Goal: Task Accomplishment & Management: Manage account settings

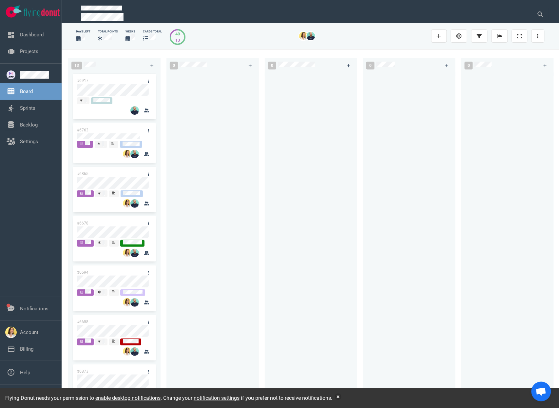
click at [347, 400] on div "Flying Donut needs your permission to enable desktop notifications . Change you…" at bounding box center [279, 398] width 559 height 20
click at [341, 395] on button "button" at bounding box center [338, 396] width 7 height 7
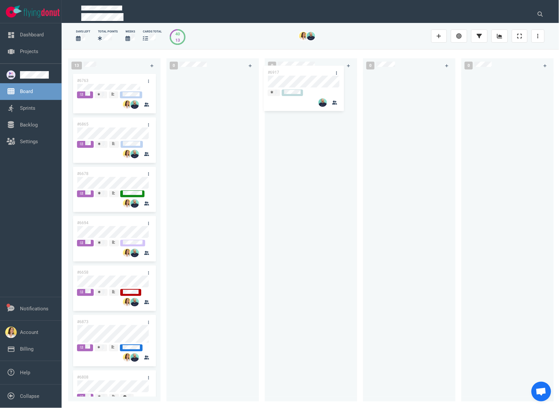
click at [289, 83] on div "13 #6917 #6763 #6865 #6678 #6694 #6658 #6873 #6808 #6634 #6716 #6916 #6667 #633…" at bounding box center [310, 228] width 497 height 358
click at [180, 123] on div at bounding box center [212, 232] width 84 height 321
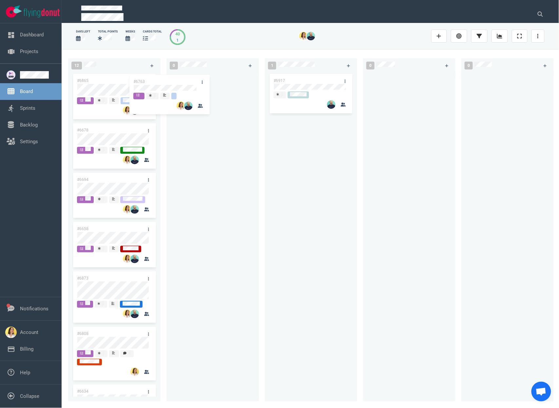
drag, startPoint x: 134, startPoint y: 80, endPoint x: 223, endPoint y: 75, distance: 89.2
click at [223, 75] on div "12 #6763 #6865 #6678 #6694 #6658 #6873 #6808 #6634 #6716 #6916 #6667 #6334 #676…" at bounding box center [310, 228] width 497 height 358
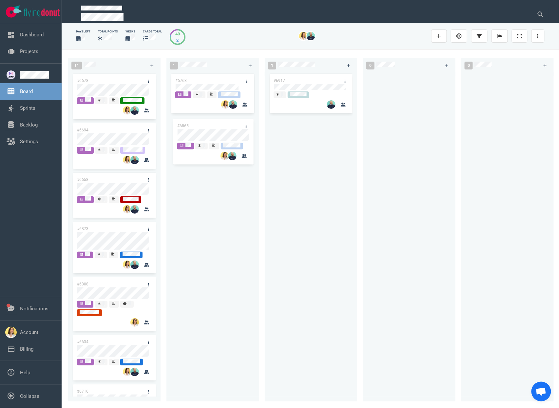
drag, startPoint x: 87, startPoint y: 83, endPoint x: 188, endPoint y: 128, distance: 109.9
click at [188, 128] on div "11 #6865 #6678 #6694 #6658 #6873 #6808 #6634 #6716 #6916 #6667 #6334 #6865 1 #6…" at bounding box center [310, 228] width 497 height 358
click at [208, 240] on div "#6763 #6865" at bounding box center [212, 232] width 84 height 321
click at [273, 303] on div "#6917" at bounding box center [310, 232] width 84 height 321
click at [173, 219] on div "#6763 #6865" at bounding box center [212, 232] width 84 height 321
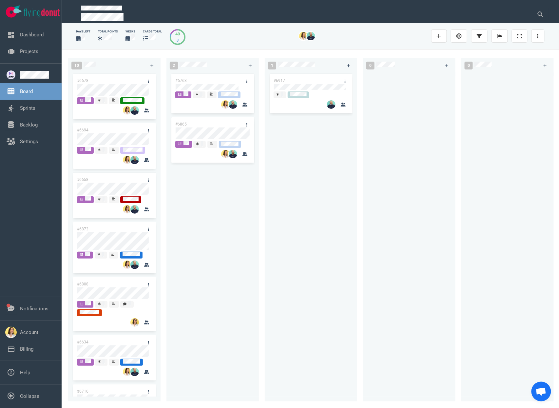
click at [224, 248] on div "#6763 #6865" at bounding box center [212, 232] width 84 height 321
click at [35, 111] on link "Sprints" at bounding box center [27, 108] width 15 height 6
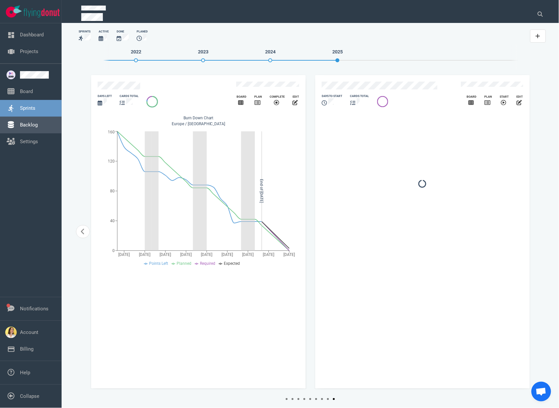
click at [38, 125] on link "Backlog" at bounding box center [29, 125] width 18 height 6
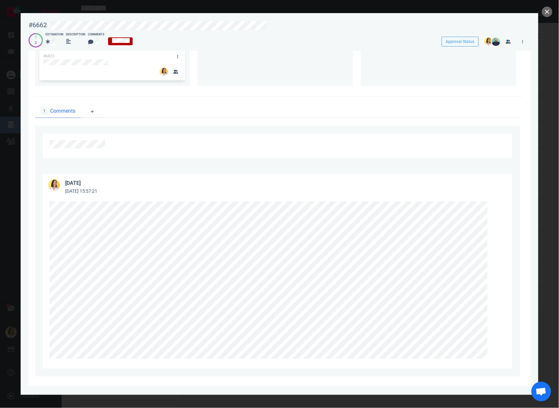
scroll to position [121, 0]
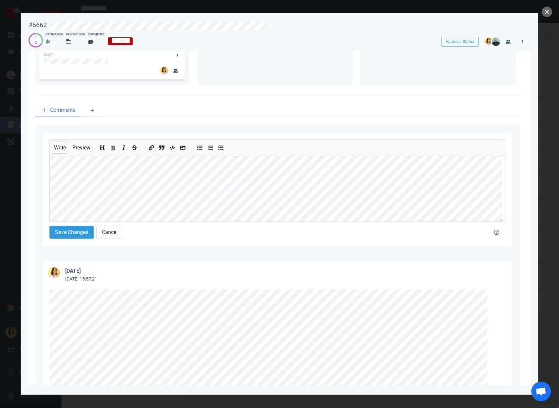
click at [116, 150] on icon "Add bold text" at bounding box center [112, 147] width 5 height 5
click at [68, 234] on button "Save Changes" at bounding box center [71, 231] width 44 height 13
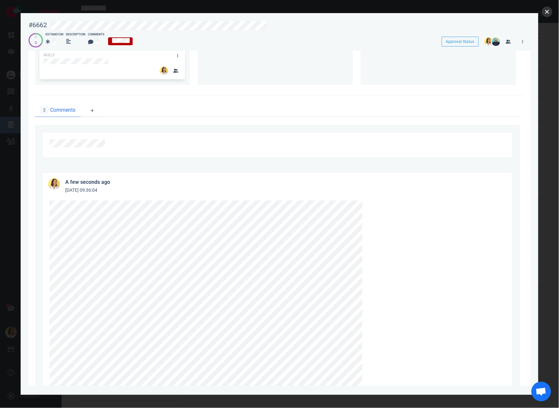
click at [545, 15] on button "close" at bounding box center [547, 12] width 10 height 10
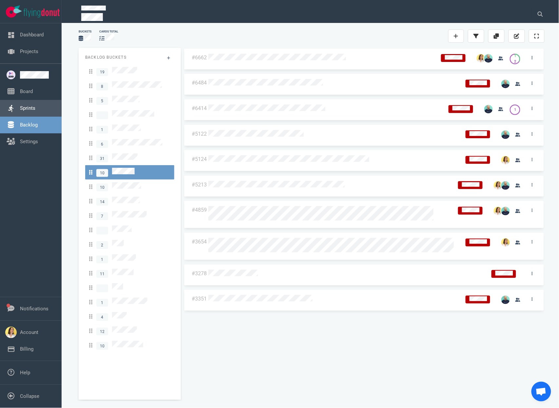
click at [30, 105] on link "Sprints" at bounding box center [27, 108] width 15 height 6
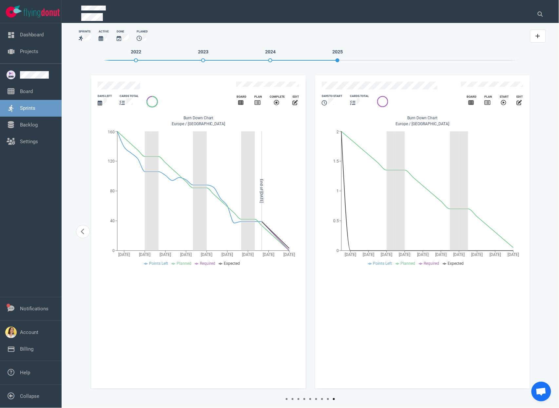
click at [110, 90] on div "days left" at bounding box center [105, 100] width 22 height 21
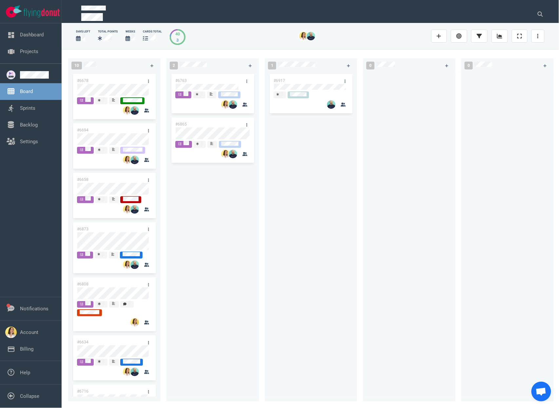
click at [259, 211] on div "2 #6763 #6865" at bounding box center [215, 228] width 98 height 348
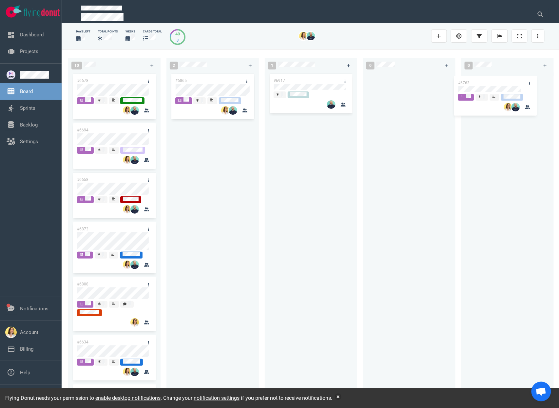
drag, startPoint x: 219, startPoint y: 73, endPoint x: 504, endPoint y: 76, distance: 285.2
click at [504, 76] on div "10 #6678 #6694 #6658 #6873 #6808 #6634 #6716 #6916 #6667 #6334 2 #6763 #6865 #6…" at bounding box center [310, 228] width 497 height 358
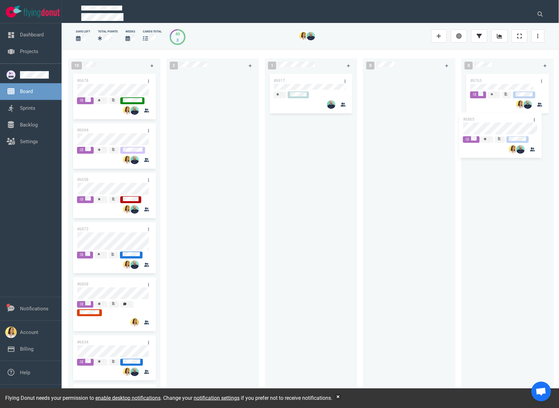
drag, startPoint x: 217, startPoint y: 81, endPoint x: 505, endPoint y: 119, distance: 290.0
click at [505, 119] on div "10 #6678 #6694 #6658 #6873 #6808 #6634 #6716 #6916 #6667 #6334 2 #6865 #6865 1 …" at bounding box center [310, 228] width 497 height 358
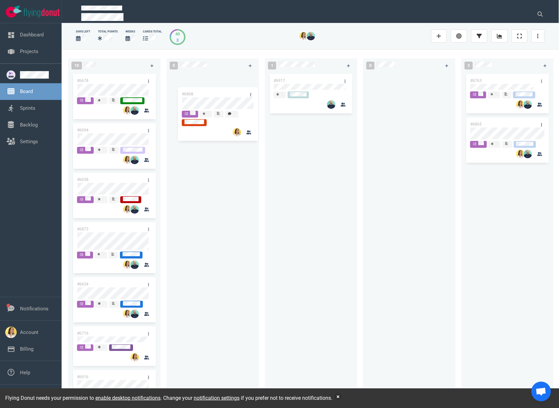
click at [198, 98] on div "10 #6678 #6694 #6658 #6873 #6808 #6634 #6716 #6916 #6667 #6334 #6808 0 1 #6917 …" at bounding box center [310, 228] width 497 height 358
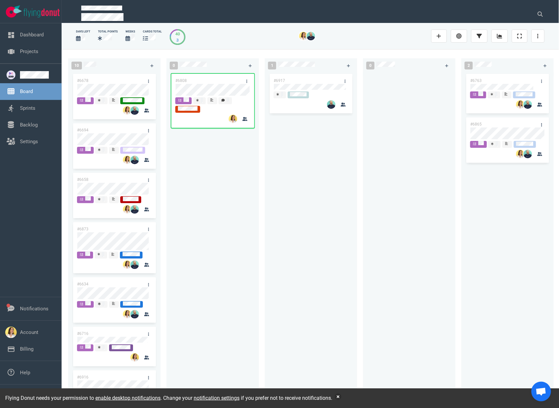
click at [199, 206] on div "#6808" at bounding box center [212, 232] width 84 height 321
click at [341, 398] on button "button" at bounding box center [338, 396] width 7 height 7
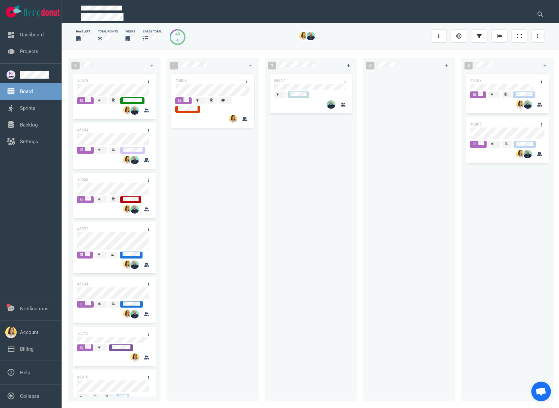
click at [237, 263] on div "#6808" at bounding box center [212, 232] width 84 height 321
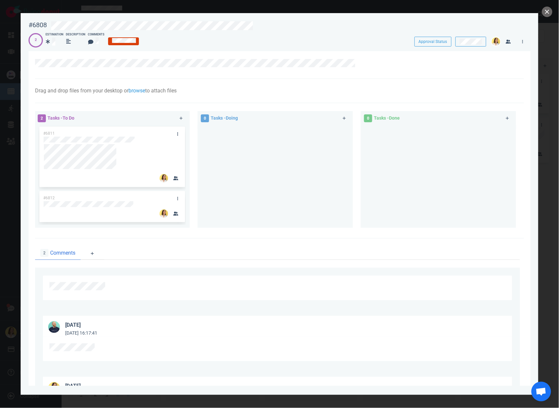
click at [263, 192] on div at bounding box center [274, 173] width 147 height 97
